Goal: Task Accomplishment & Management: Manage account settings

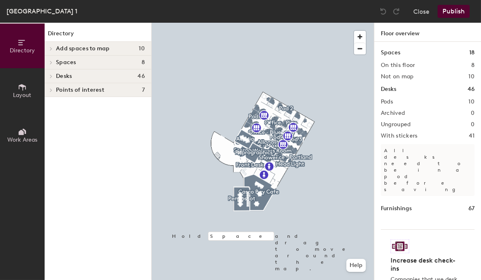
click at [80, 75] on h4 "Desks 46" at bounding box center [100, 76] width 89 height 6
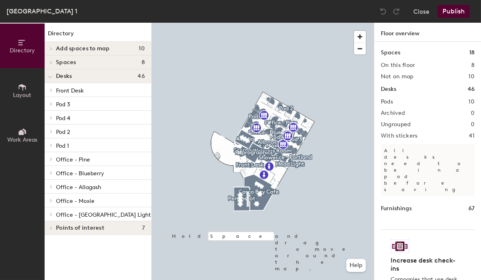
click at [79, 103] on p "Pod 3" at bounding box center [100, 104] width 89 height 11
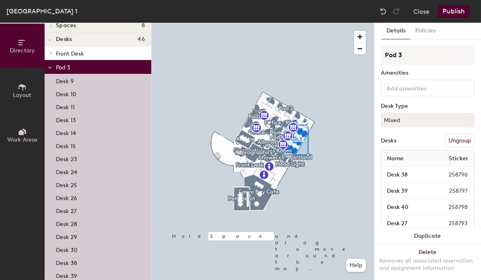
scroll to position [81, 0]
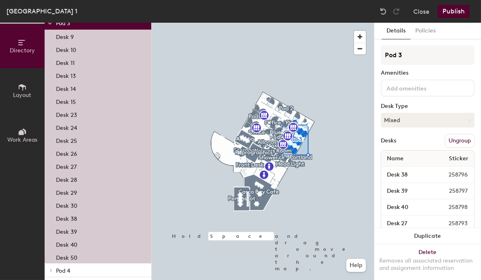
click at [70, 230] on p "Desk 39" at bounding box center [66, 230] width 21 height 9
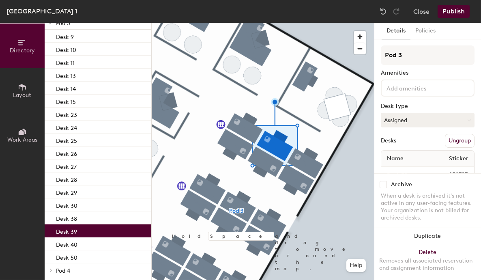
click at [412, 120] on button "Assigned" at bounding box center [428, 120] width 94 height 15
click at [394, 170] on div "Hoteled" at bounding box center [422, 170] width 81 height 12
click at [452, 12] on button "Publish" at bounding box center [454, 11] width 32 height 13
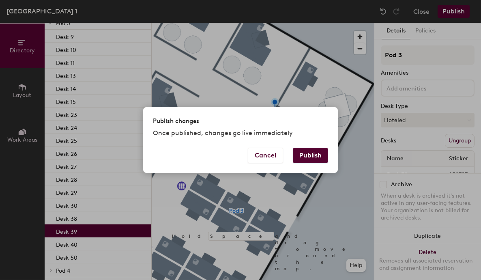
click at [315, 156] on button "Publish" at bounding box center [310, 155] width 35 height 15
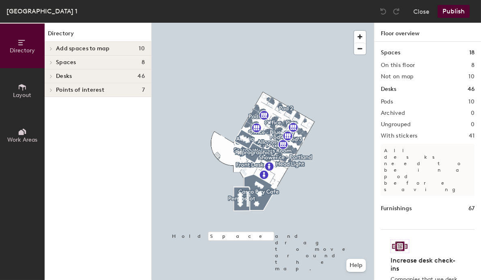
click at [91, 75] on h4 "Desks 46" at bounding box center [100, 76] width 89 height 6
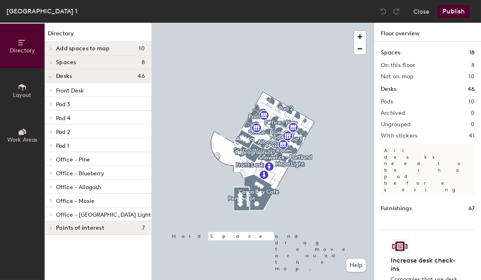
click at [77, 101] on p "Pod 3" at bounding box center [100, 104] width 89 height 11
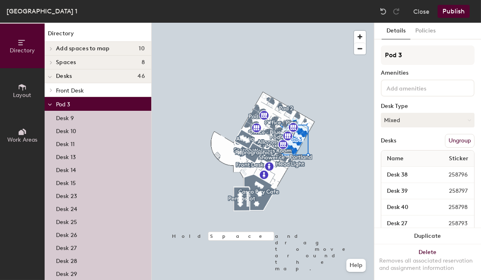
click at [77, 101] on p "Pod 3" at bounding box center [100, 104] width 89 height 11
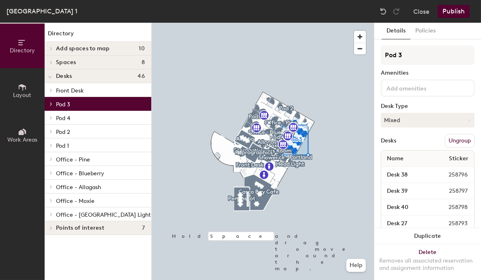
click at [75, 119] on p "Pod 4" at bounding box center [100, 117] width 89 height 11
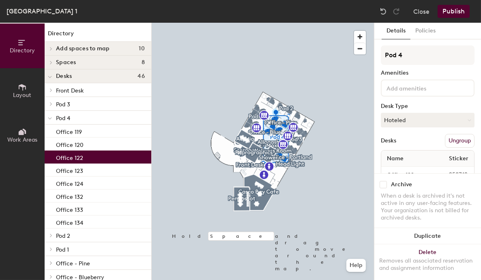
click at [79, 157] on p "Office 122" at bounding box center [69, 156] width 27 height 9
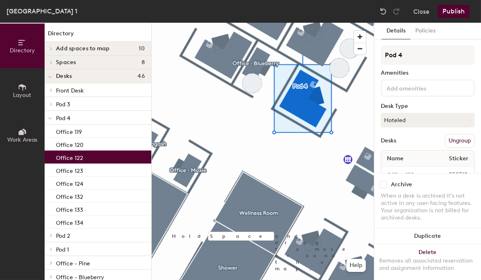
click at [420, 120] on button "Hoteled" at bounding box center [428, 120] width 94 height 15
click at [405, 142] on div "Assigned" at bounding box center [422, 145] width 81 height 12
click at [452, 11] on button "Publish" at bounding box center [454, 11] width 32 height 13
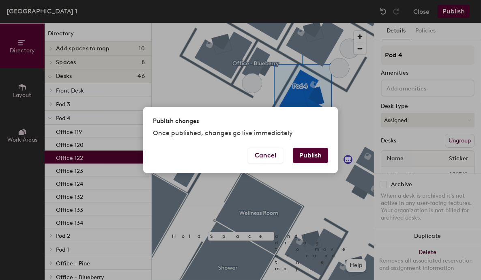
click at [315, 155] on button "Publish" at bounding box center [310, 155] width 35 height 15
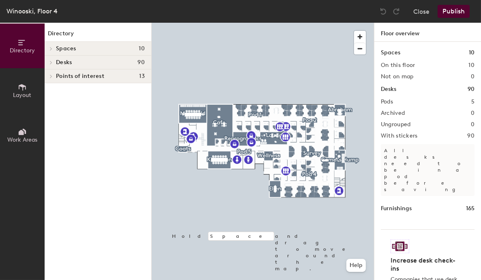
click at [94, 63] on h4 "Desks 90" at bounding box center [100, 62] width 89 height 6
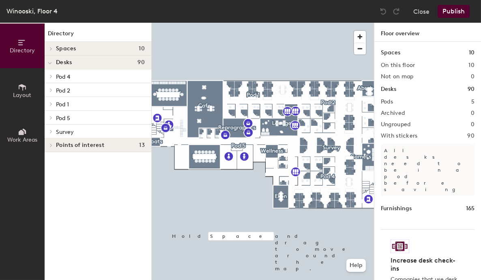
click at [79, 75] on p "Pod 4" at bounding box center [100, 76] width 89 height 11
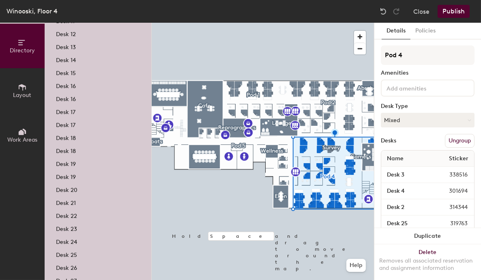
scroll to position [244, 0]
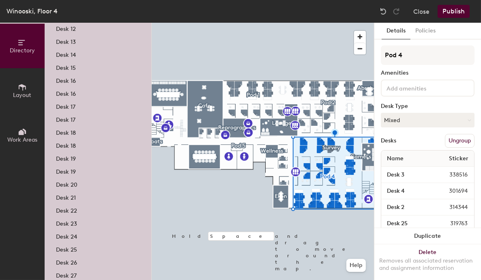
click at [79, 208] on div "Desk 22" at bounding box center [98, 209] width 107 height 13
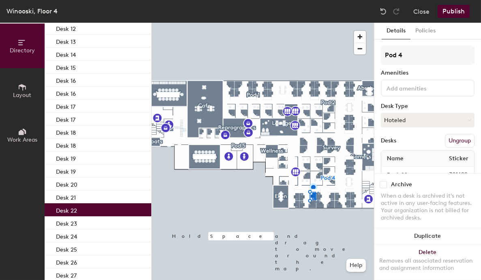
click at [412, 120] on button "Hoteled" at bounding box center [428, 120] width 94 height 15
click at [405, 146] on div "Assigned" at bounding box center [422, 145] width 81 height 12
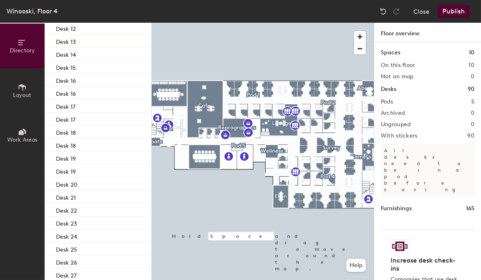
click at [455, 13] on button "Publish" at bounding box center [454, 11] width 32 height 13
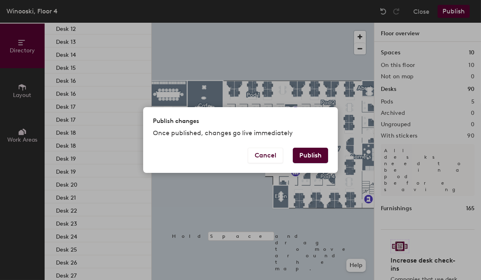
click at [315, 158] on button "Publish" at bounding box center [310, 155] width 35 height 15
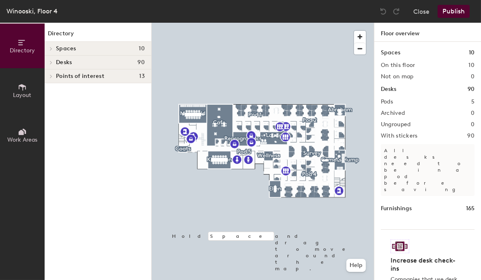
click at [73, 62] on h4 "Desks 90" at bounding box center [100, 62] width 89 height 6
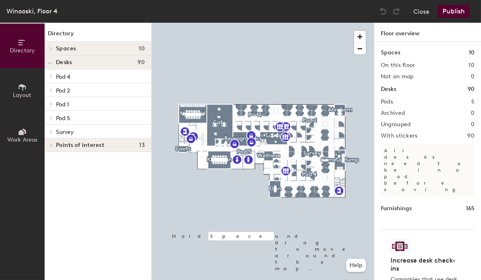
click at [65, 74] on span "Pod 4" at bounding box center [63, 76] width 14 height 7
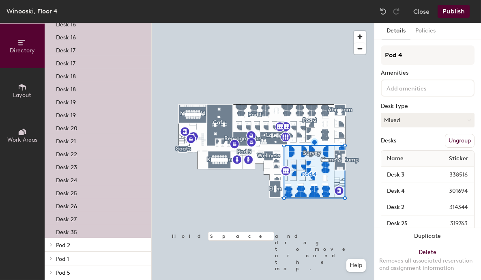
scroll to position [325, 0]
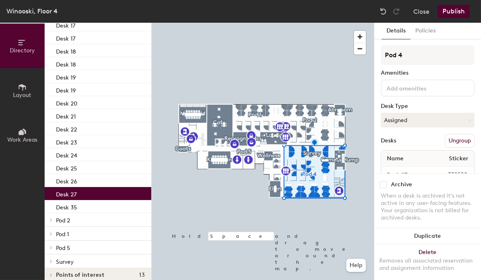
click at [71, 190] on p "Desk 27" at bounding box center [66, 193] width 21 height 9
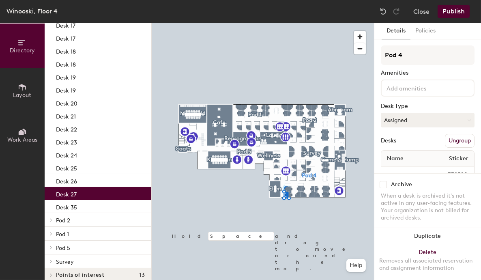
click at [423, 121] on button "Assigned" at bounding box center [428, 120] width 94 height 15
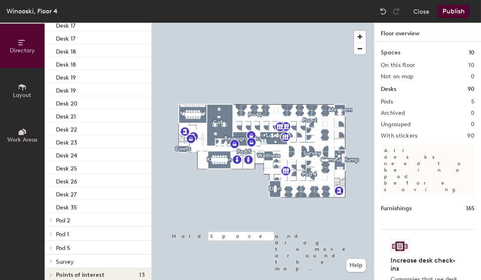
click at [451, 9] on button "Publish" at bounding box center [454, 11] width 32 height 13
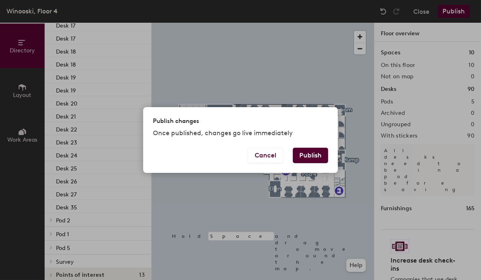
click at [279, 76] on div "Publish changes Once published, changes go live immediately Cancel Publish" at bounding box center [240, 140] width 481 height 280
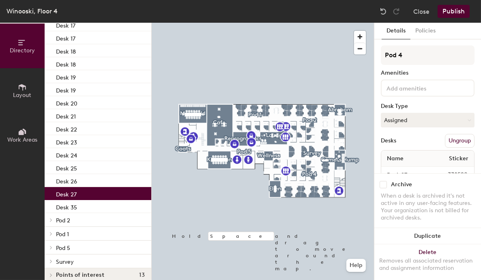
click at [74, 189] on p "Desk 27" at bounding box center [66, 193] width 21 height 9
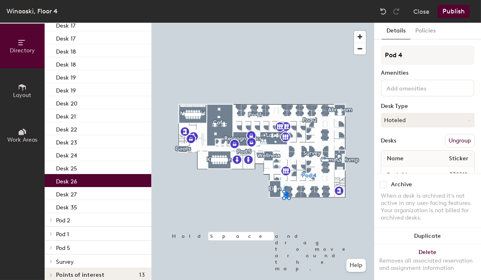
click at [101, 178] on div "Desk 26" at bounding box center [98, 180] width 107 height 13
click at [429, 119] on button "Hoteled" at bounding box center [428, 120] width 94 height 15
click at [401, 143] on div "Assigned" at bounding box center [422, 145] width 81 height 12
click at [449, 11] on button "Publish" at bounding box center [454, 11] width 32 height 13
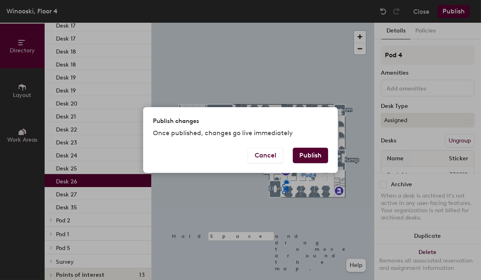
click at [310, 152] on button "Publish" at bounding box center [310, 155] width 35 height 15
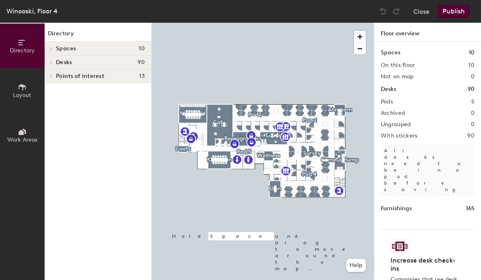
click at [69, 60] on span "Desks" at bounding box center [64, 62] width 16 height 6
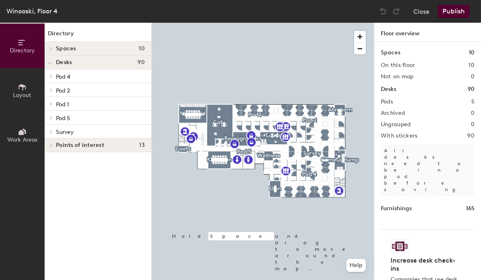
click at [70, 78] on span "Pod 4" at bounding box center [63, 76] width 14 height 7
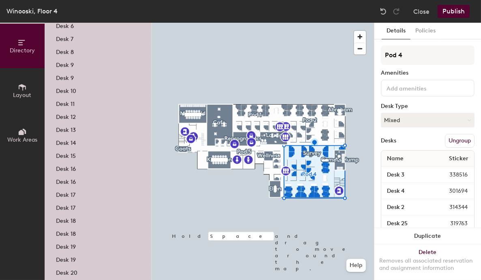
scroll to position [203, 0]
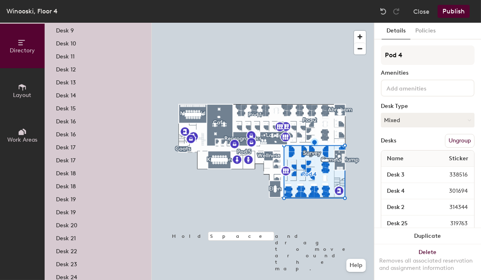
click at [80, 237] on div "Desk 21" at bounding box center [98, 237] width 107 height 13
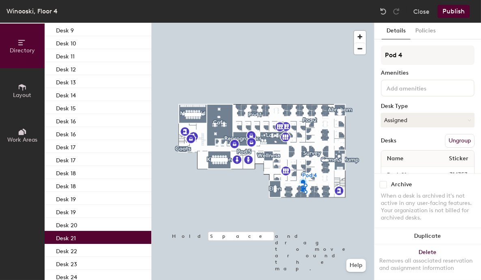
click at [412, 113] on button "Assigned" at bounding box center [428, 120] width 94 height 15
click at [394, 170] on div "Hoteled" at bounding box center [422, 170] width 81 height 12
click at [453, 12] on button "Publish" at bounding box center [454, 11] width 32 height 13
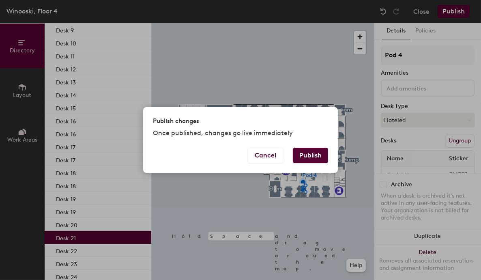
click at [305, 157] on button "Publish" at bounding box center [310, 155] width 35 height 15
